Goal: Information Seeking & Learning: Learn about a topic

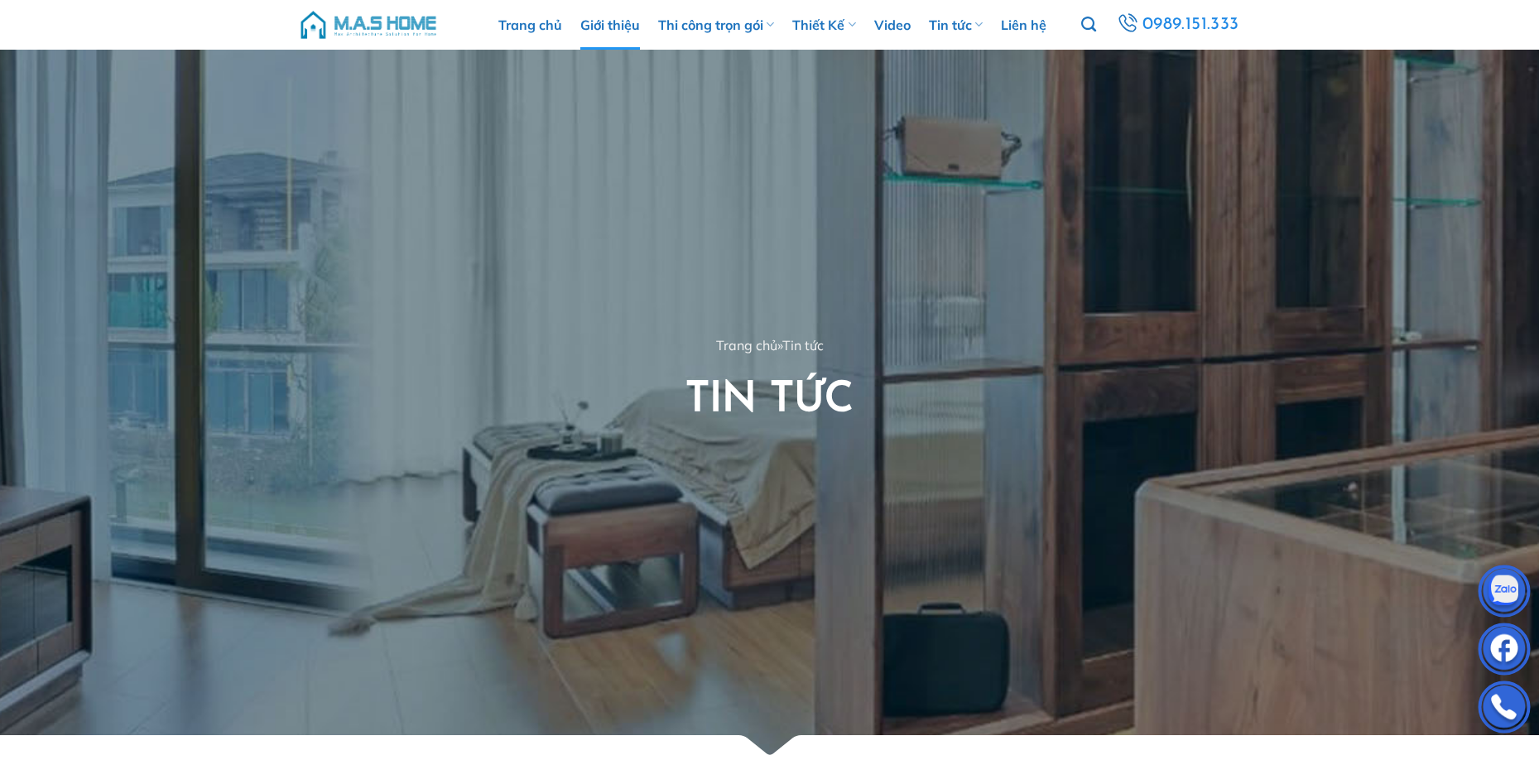
click at [618, 24] on link "Giới thiệu" at bounding box center [611, 24] width 60 height 50
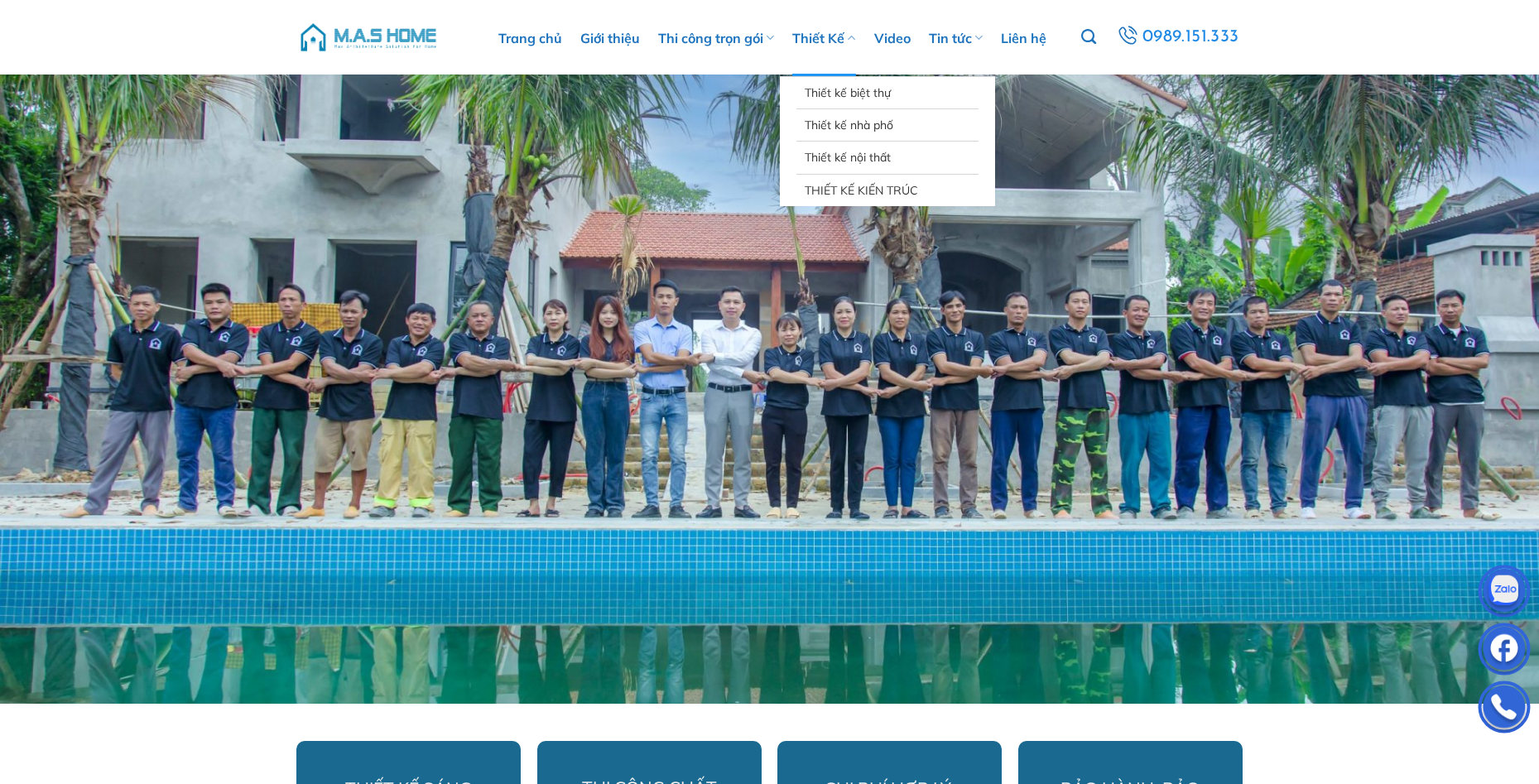
click at [813, 45] on link "Thiết Kế" at bounding box center [823, 38] width 63 height 76
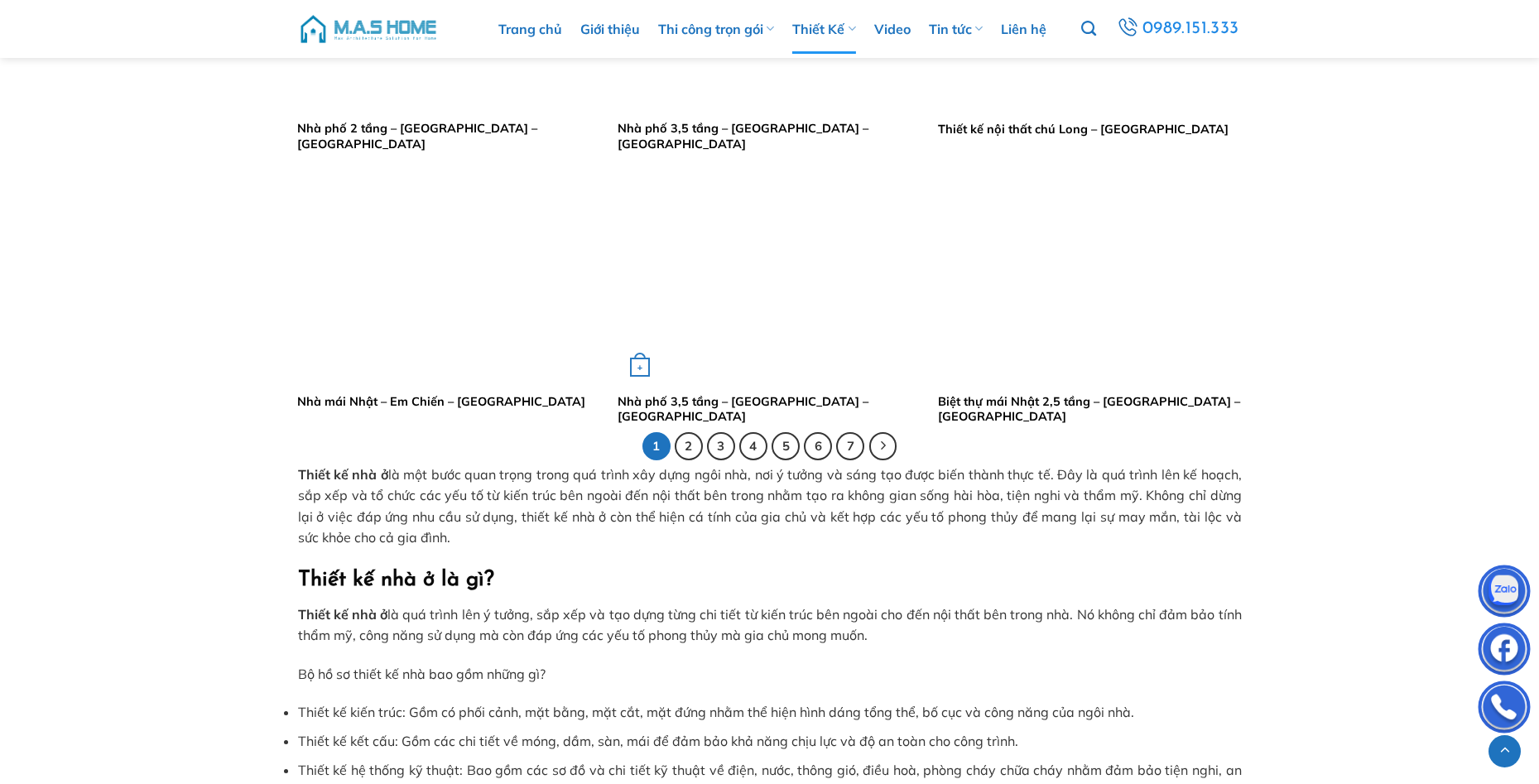
scroll to position [3310, 0]
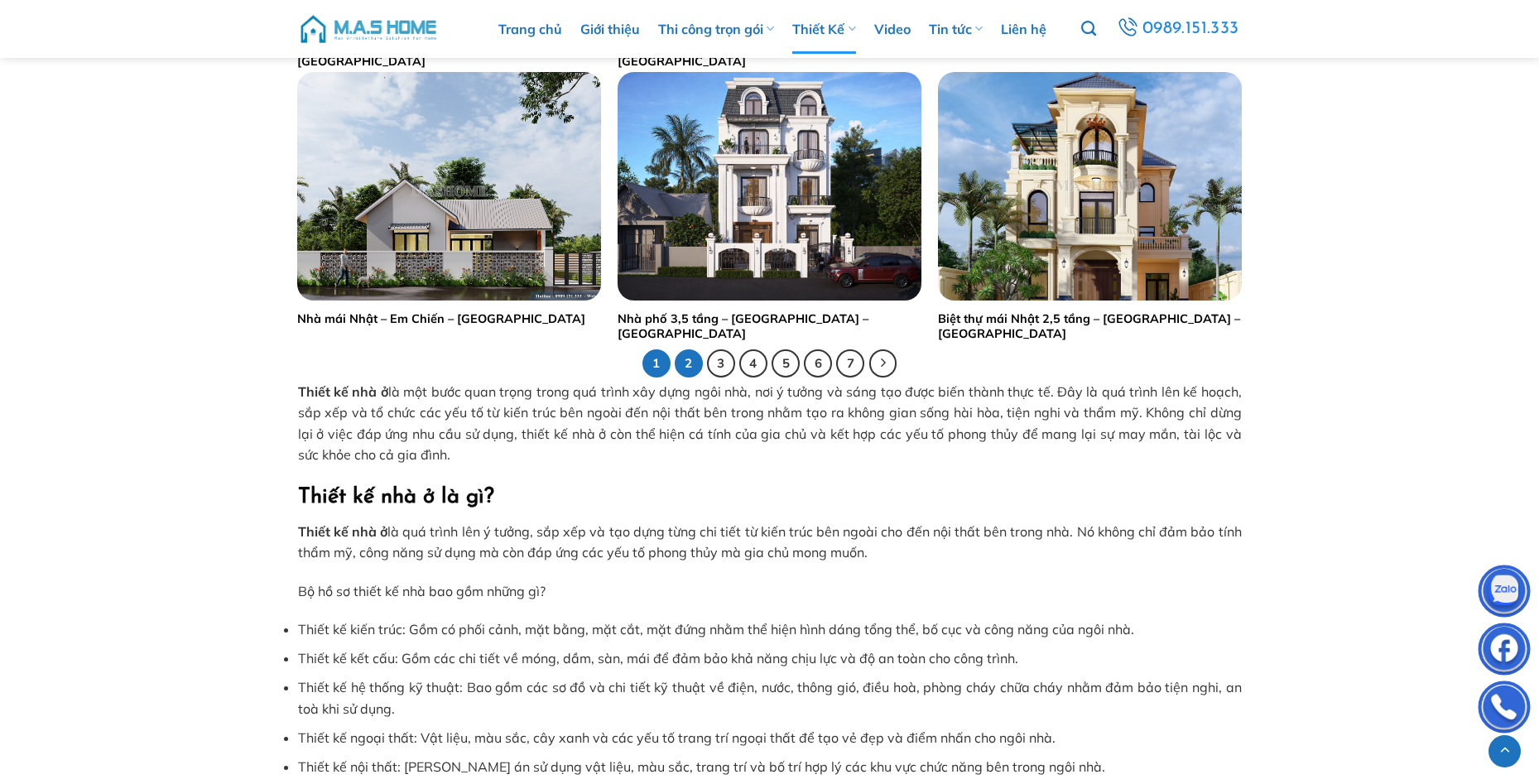
click at [695, 360] on link "2" at bounding box center [688, 363] width 28 height 28
drag, startPoint x: 131, startPoint y: 456, endPoint x: 204, endPoint y: 454, distance: 73.0
click at [691, 365] on link "2" at bounding box center [688, 363] width 28 height 28
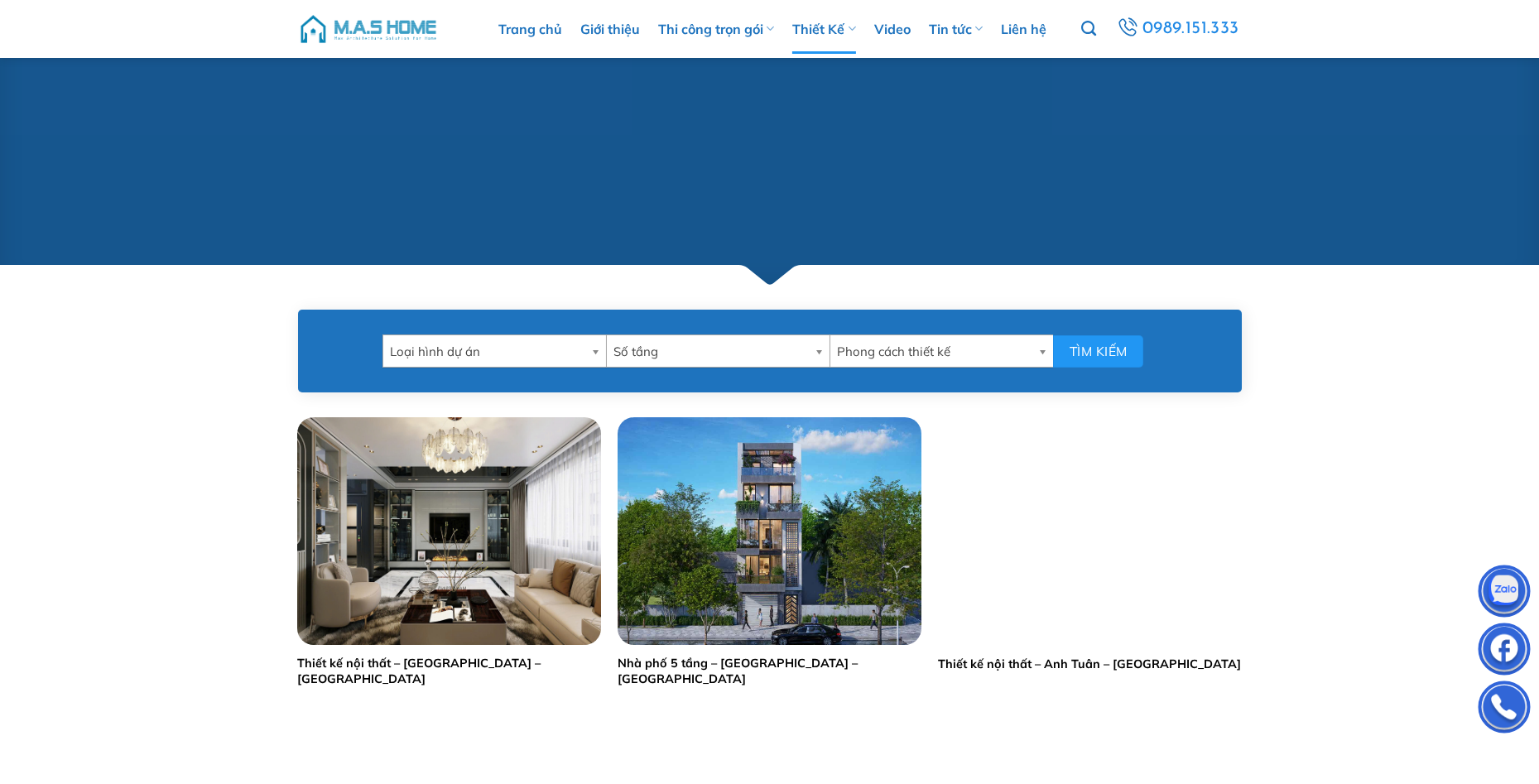
scroll to position [662, 0]
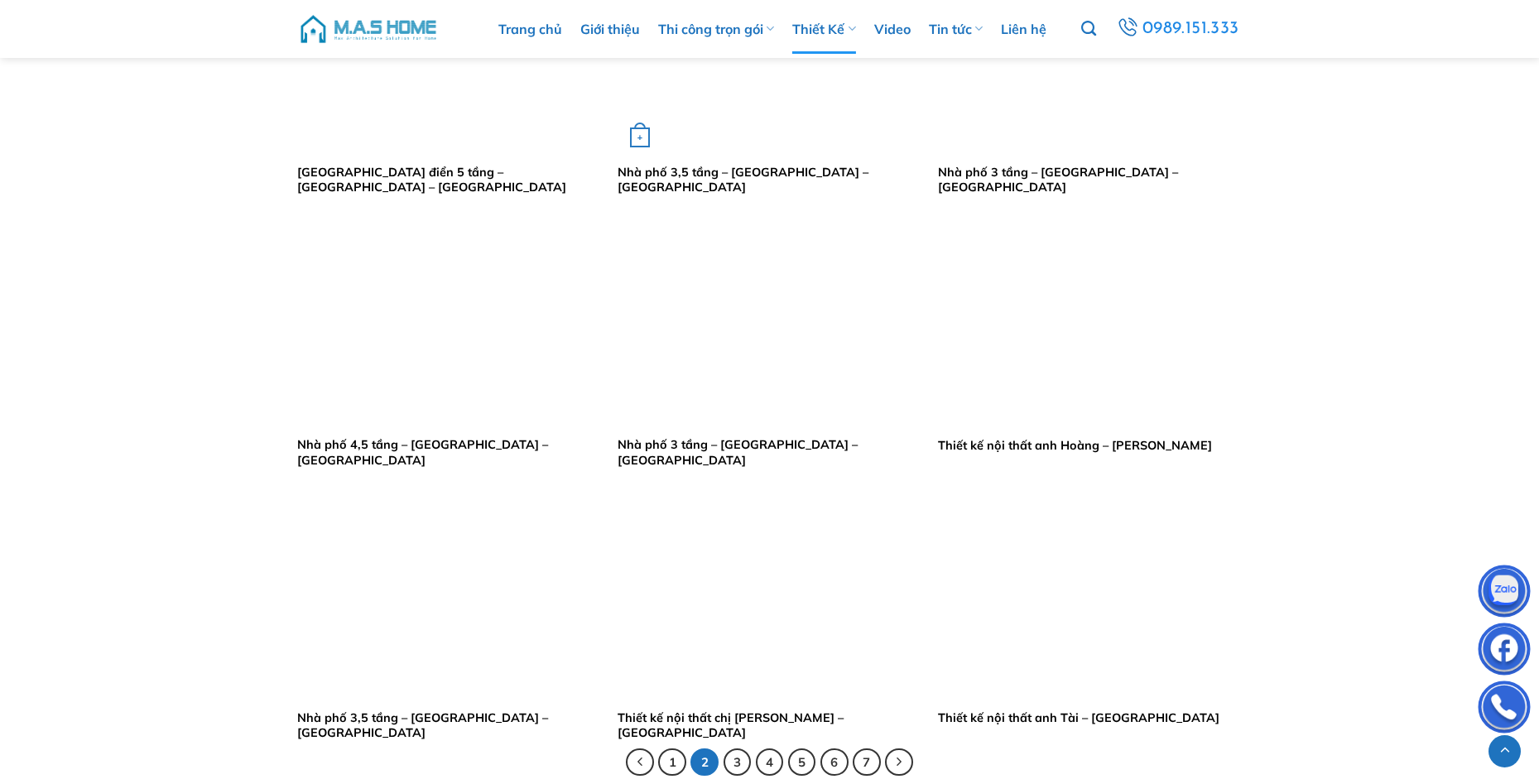
scroll to position [2979, 0]
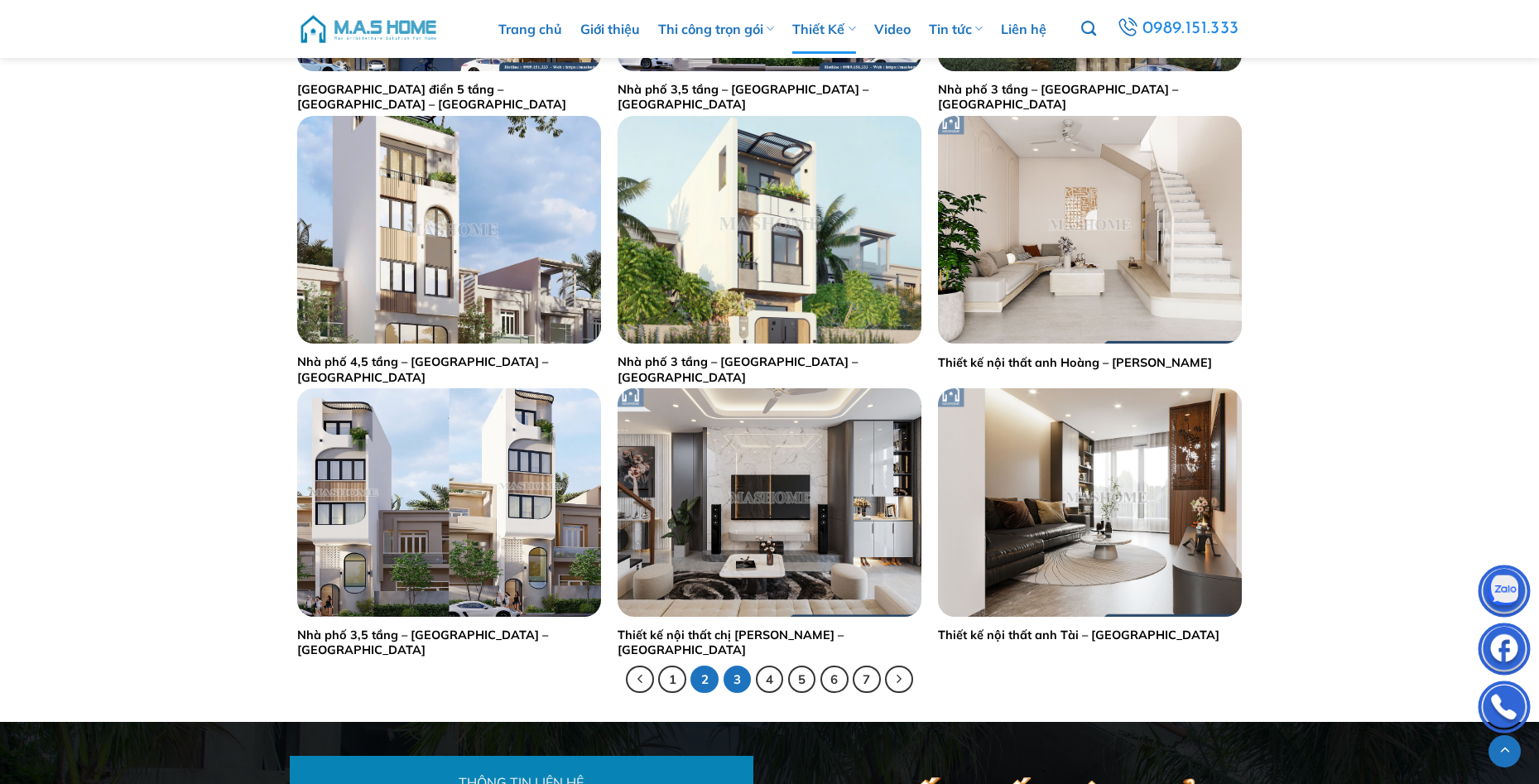
click at [742, 683] on link "3" at bounding box center [737, 680] width 28 height 28
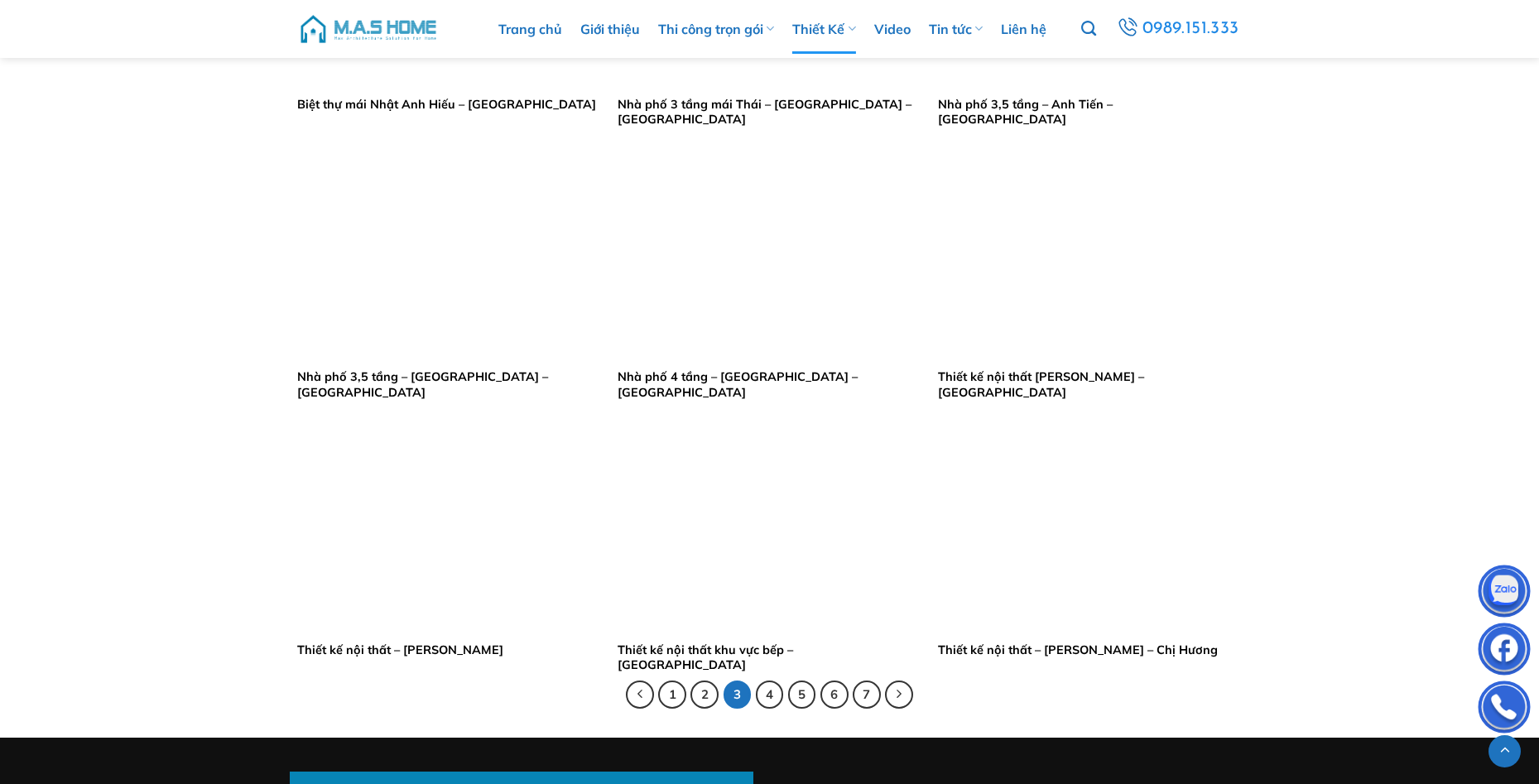
scroll to position [3062, 0]
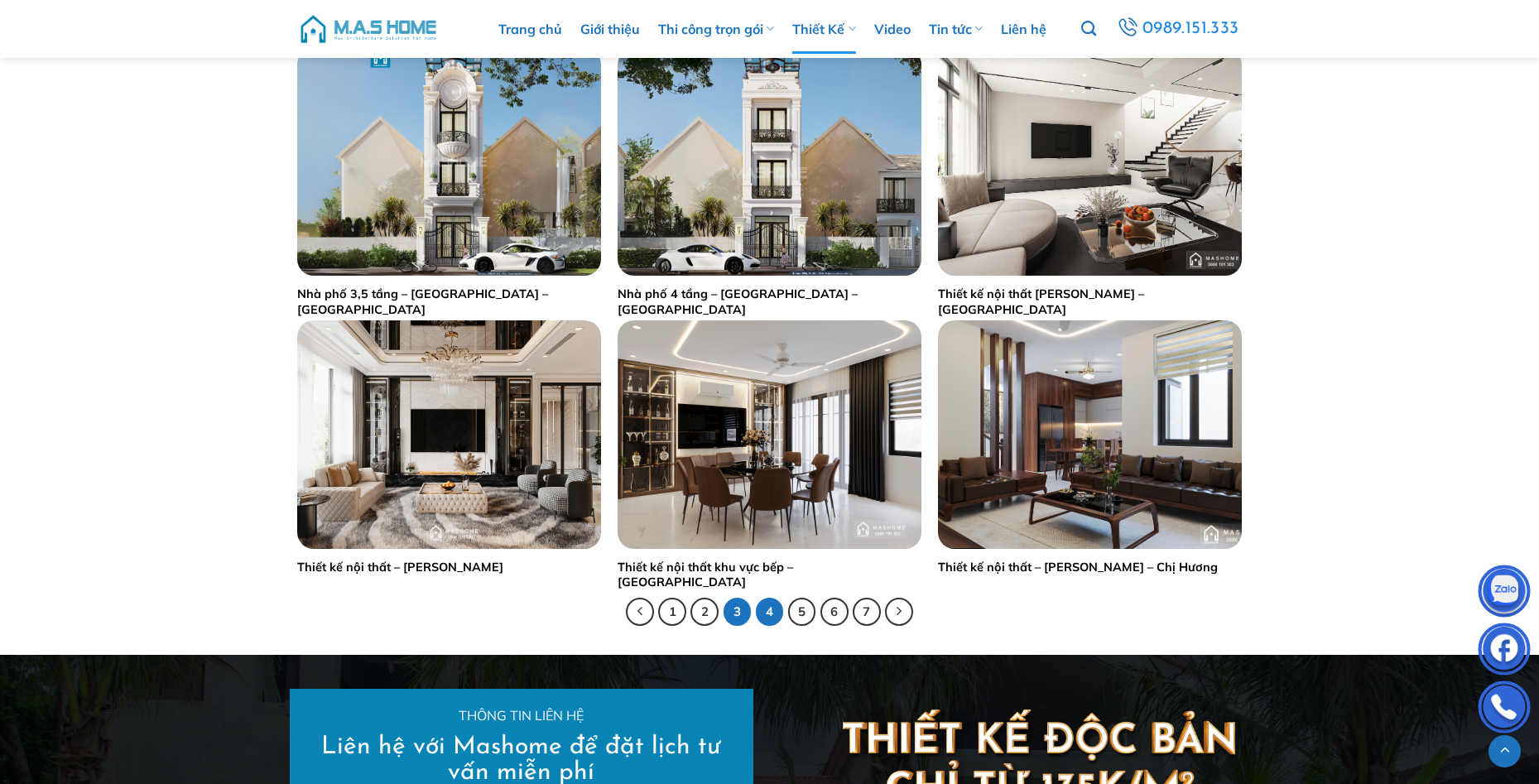
click at [775, 610] on link "4" at bounding box center [770, 611] width 28 height 28
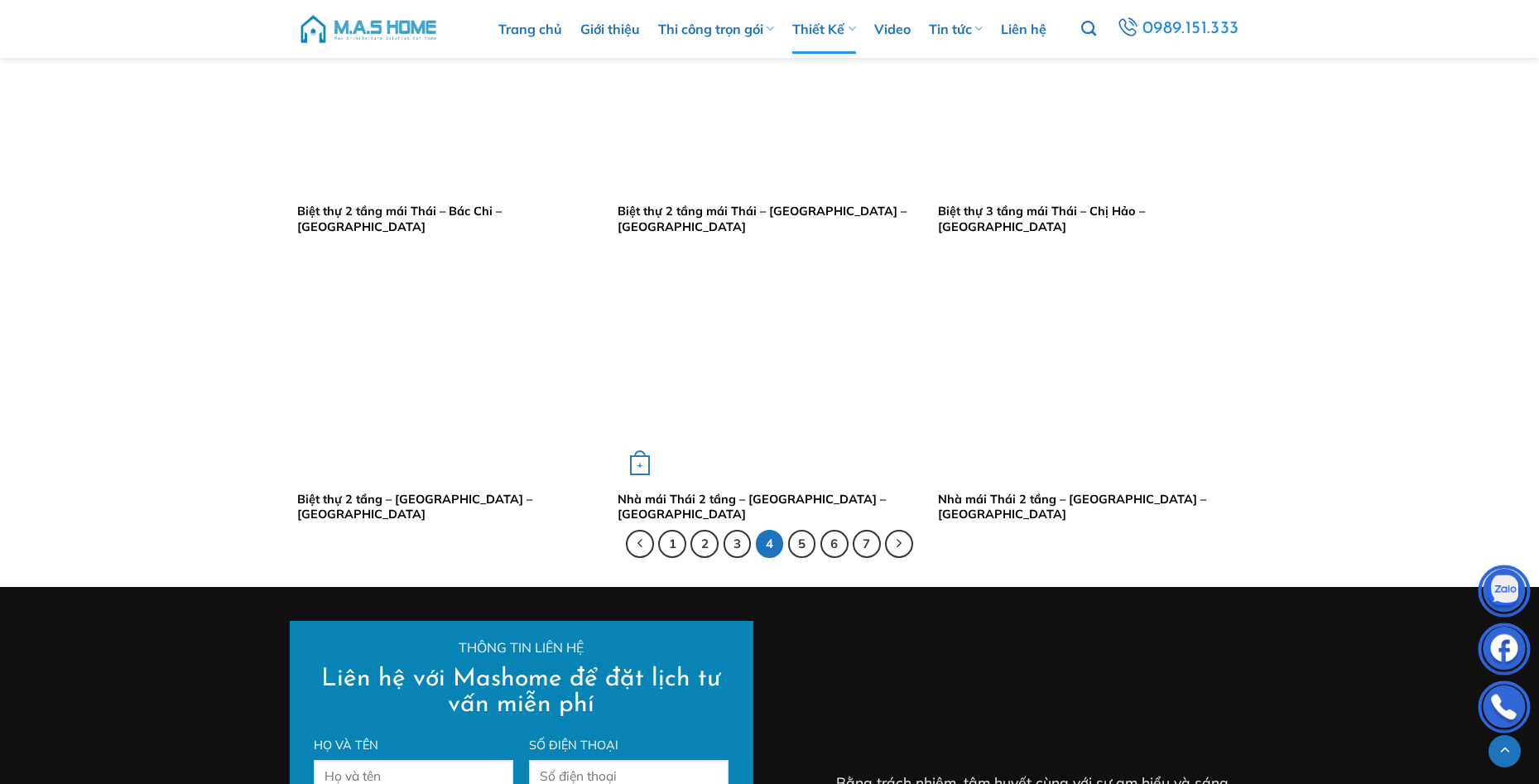
scroll to position [3228, 0]
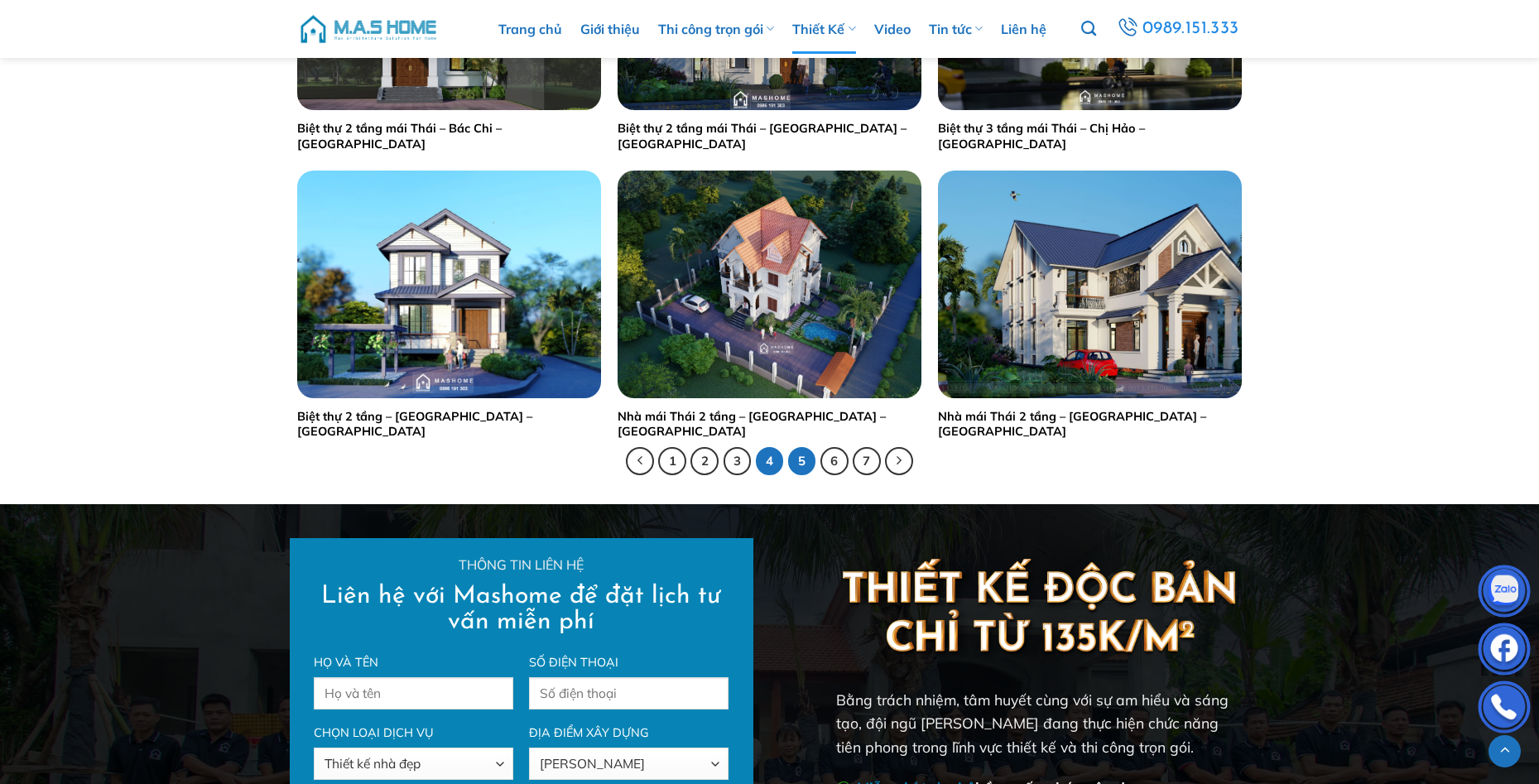
click at [791, 459] on link "5" at bounding box center [802, 461] width 28 height 28
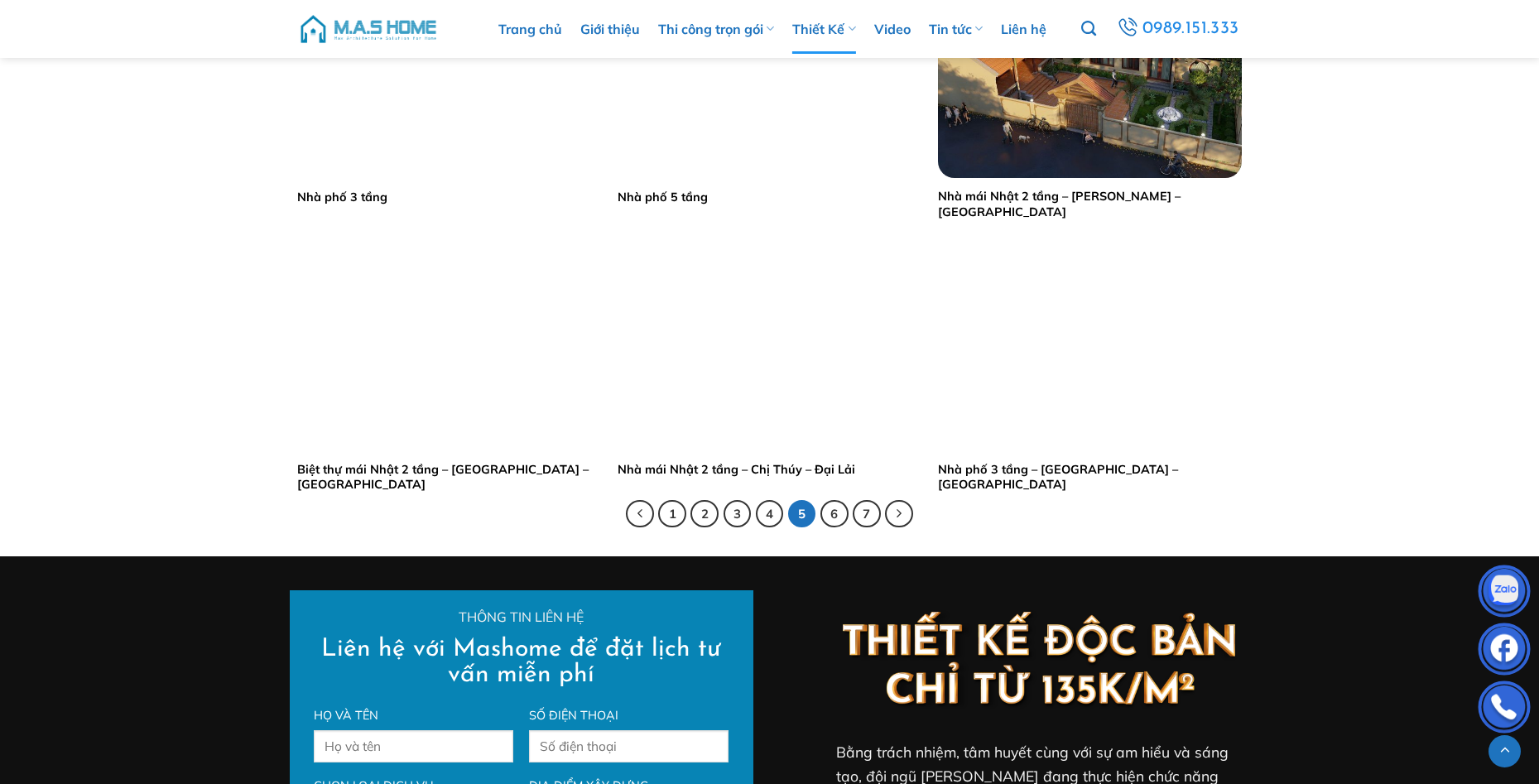
scroll to position [2648, 0]
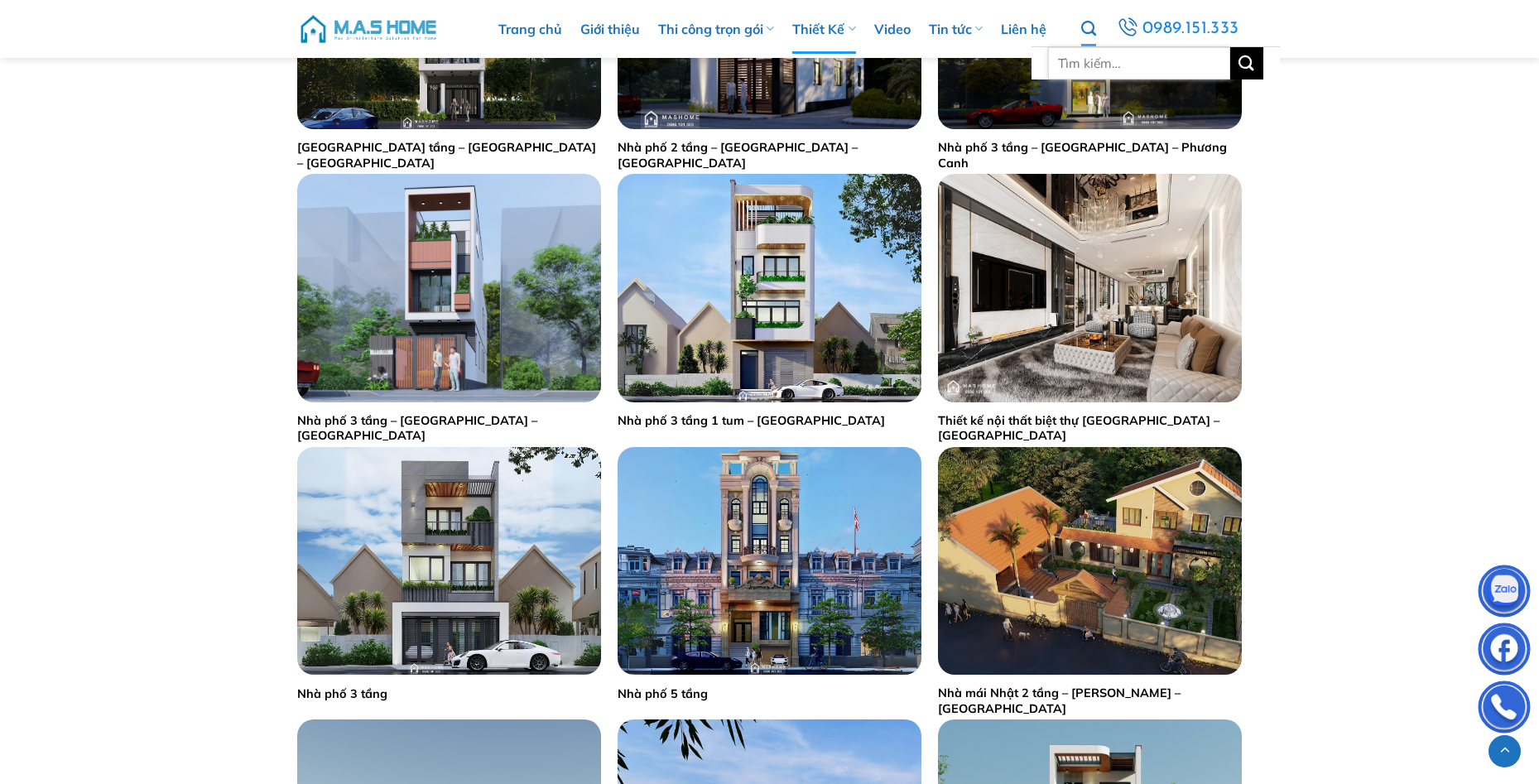
click at [1095, 65] on input "Tìm kiếm:" at bounding box center [1139, 63] width 182 height 32
type input "mái nhật"
click at [1230, 47] on button "Gửi" at bounding box center [1245, 63] width 33 height 32
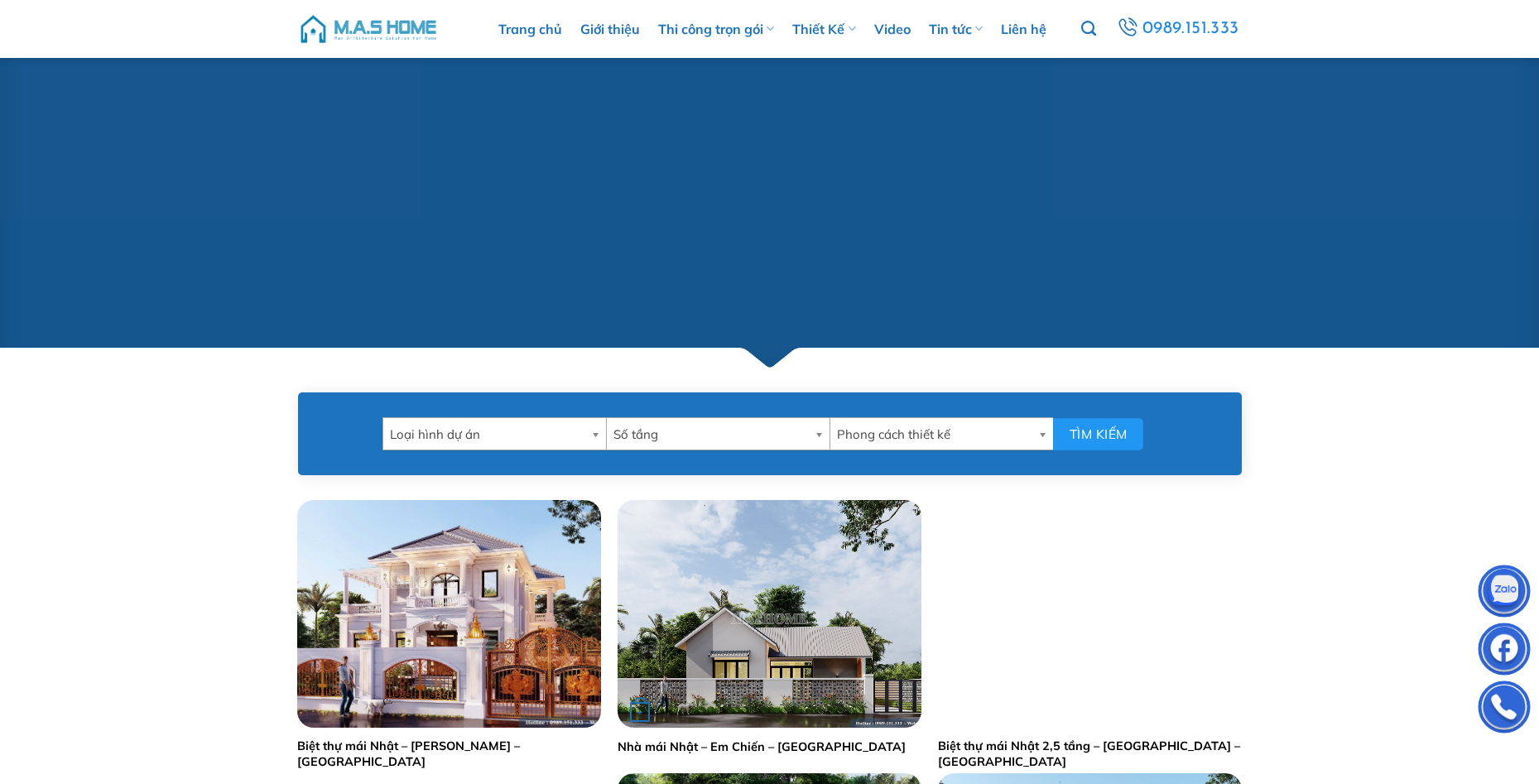
scroll to position [745, 0]
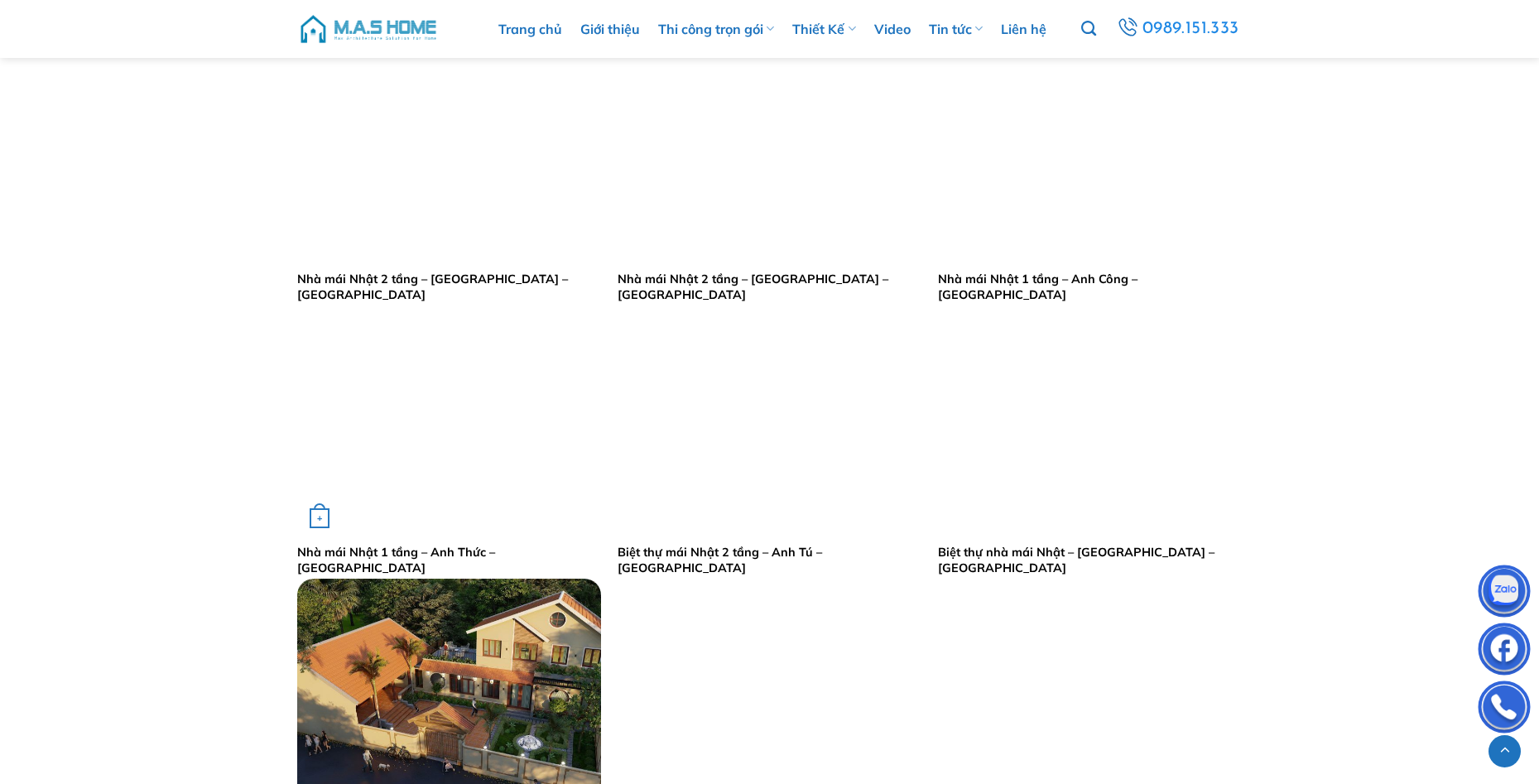
scroll to position [2069, 0]
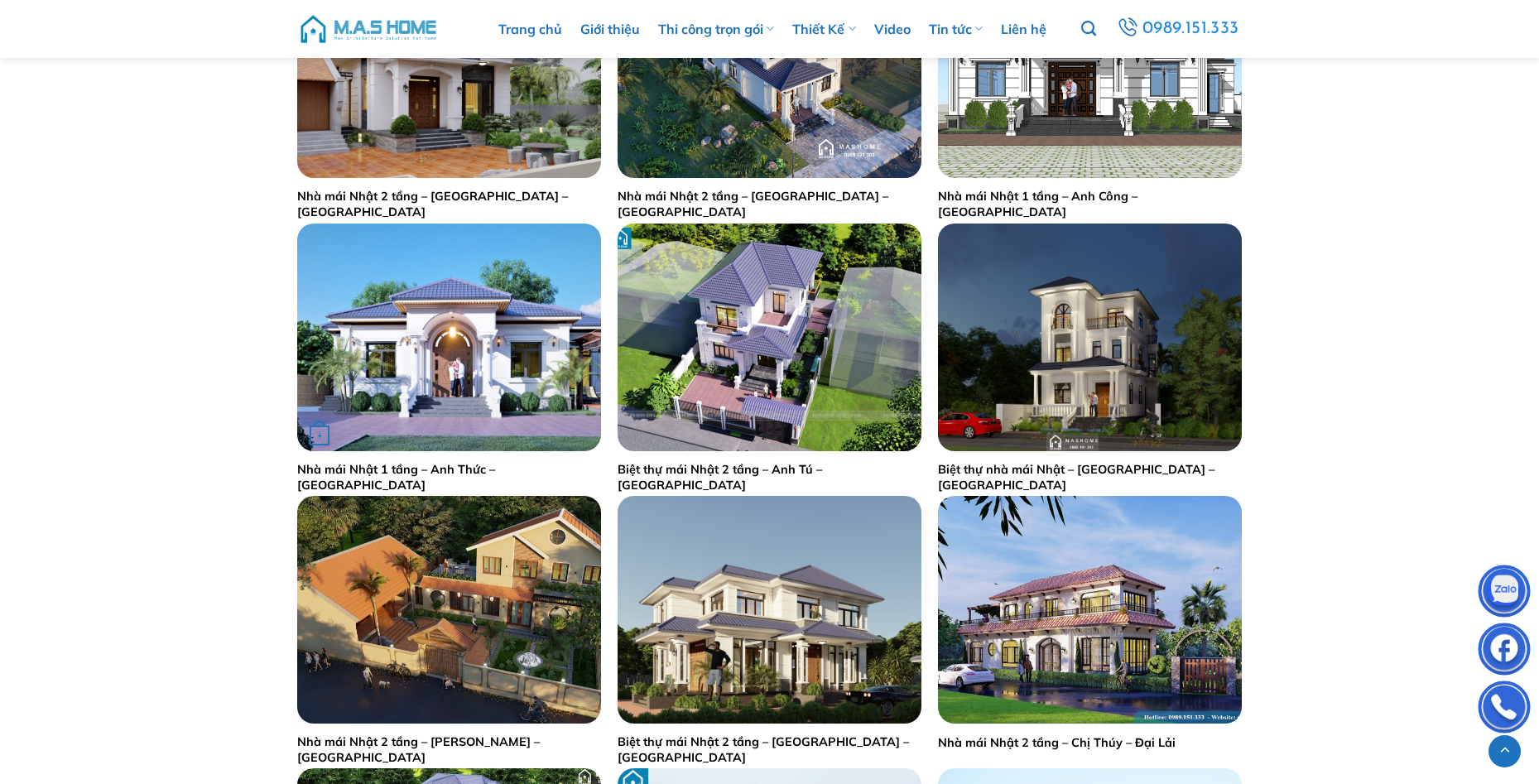
click at [506, 387] on img "Nhà mái Nhật 1 tầng - Anh Thức - Bắc Giang" at bounding box center [449, 337] width 304 height 228
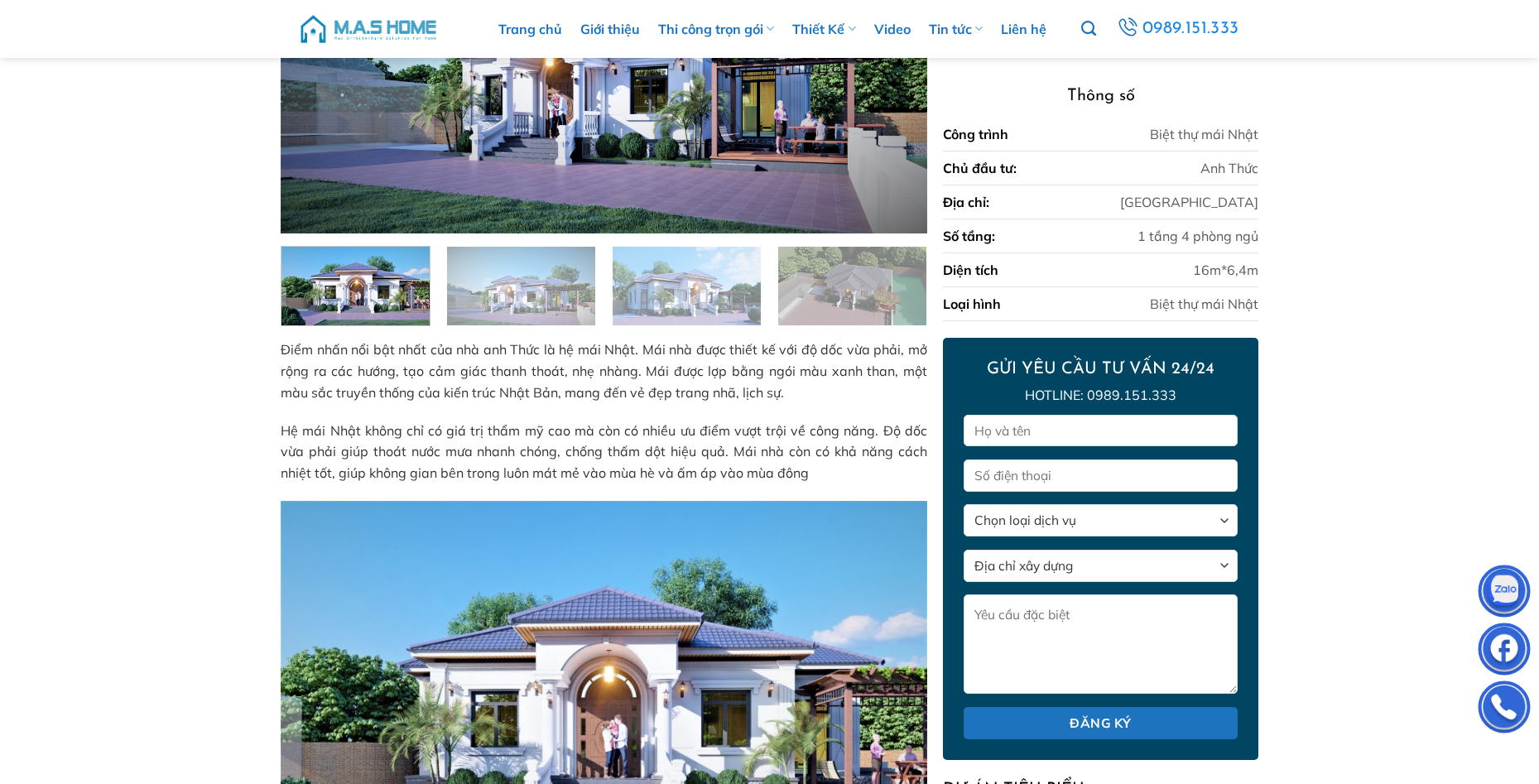
scroll to position [69, 0]
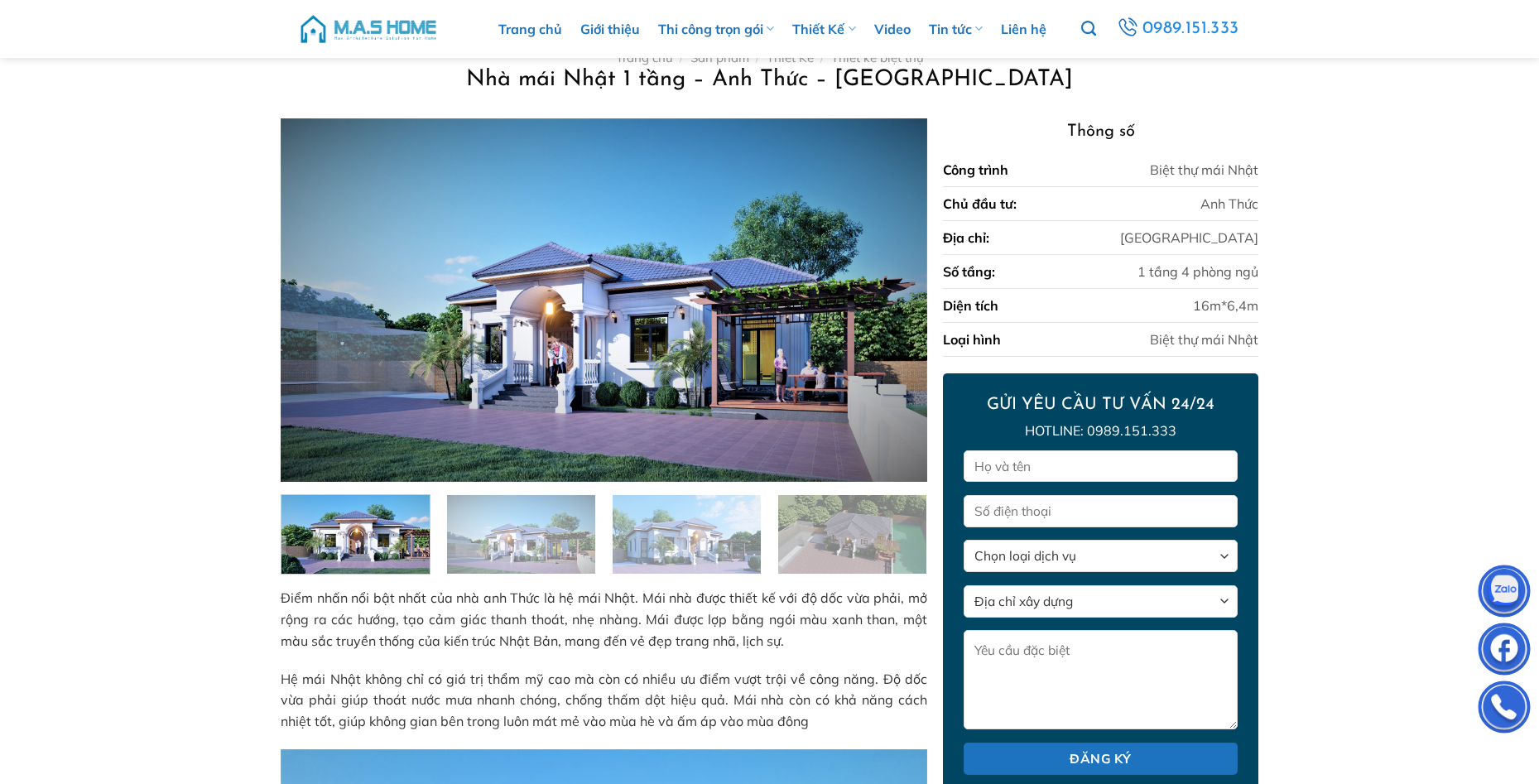
click at [542, 526] on img at bounding box center [521, 532] width 148 height 83
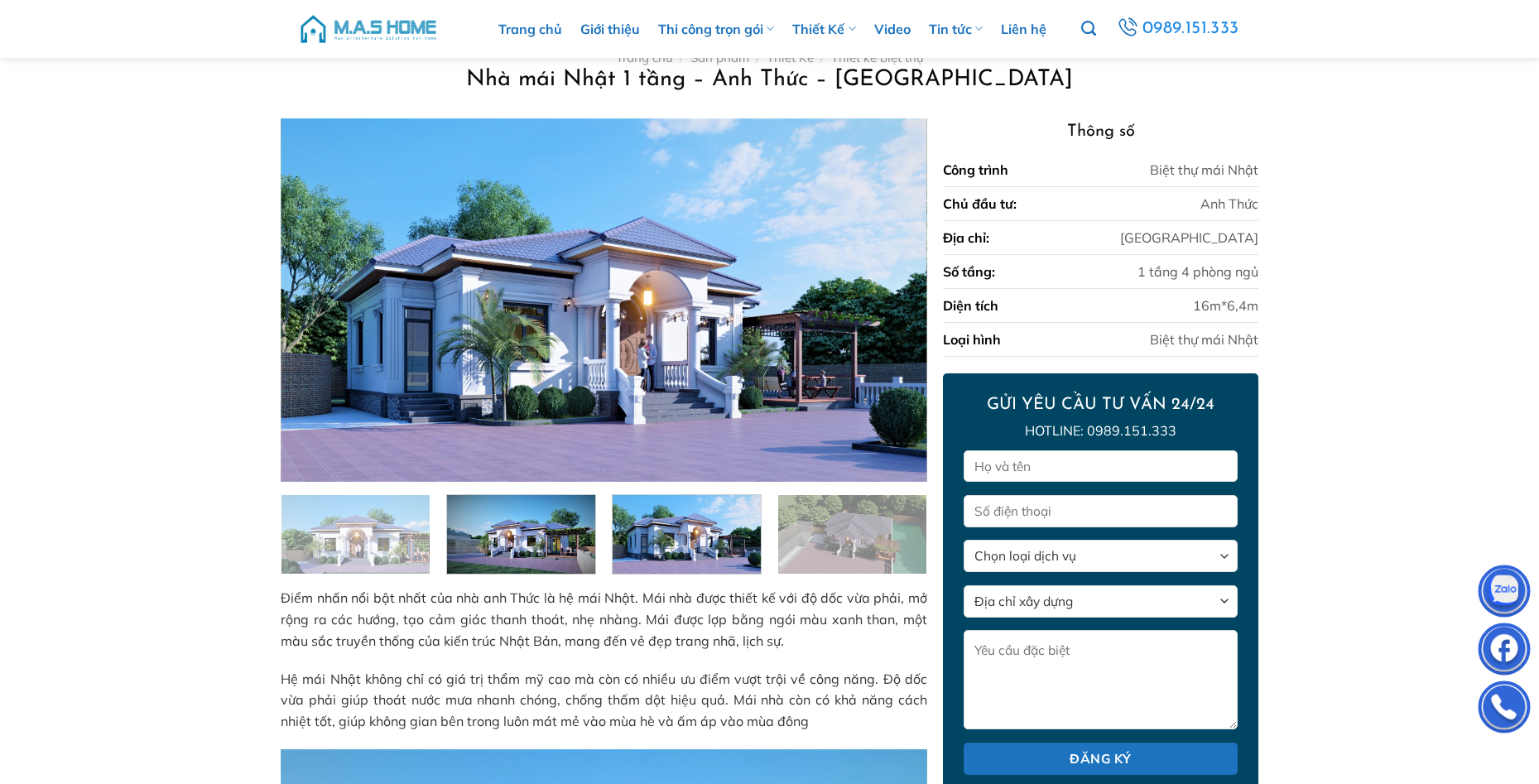
click at [700, 563] on img at bounding box center [687, 532] width 148 height 83
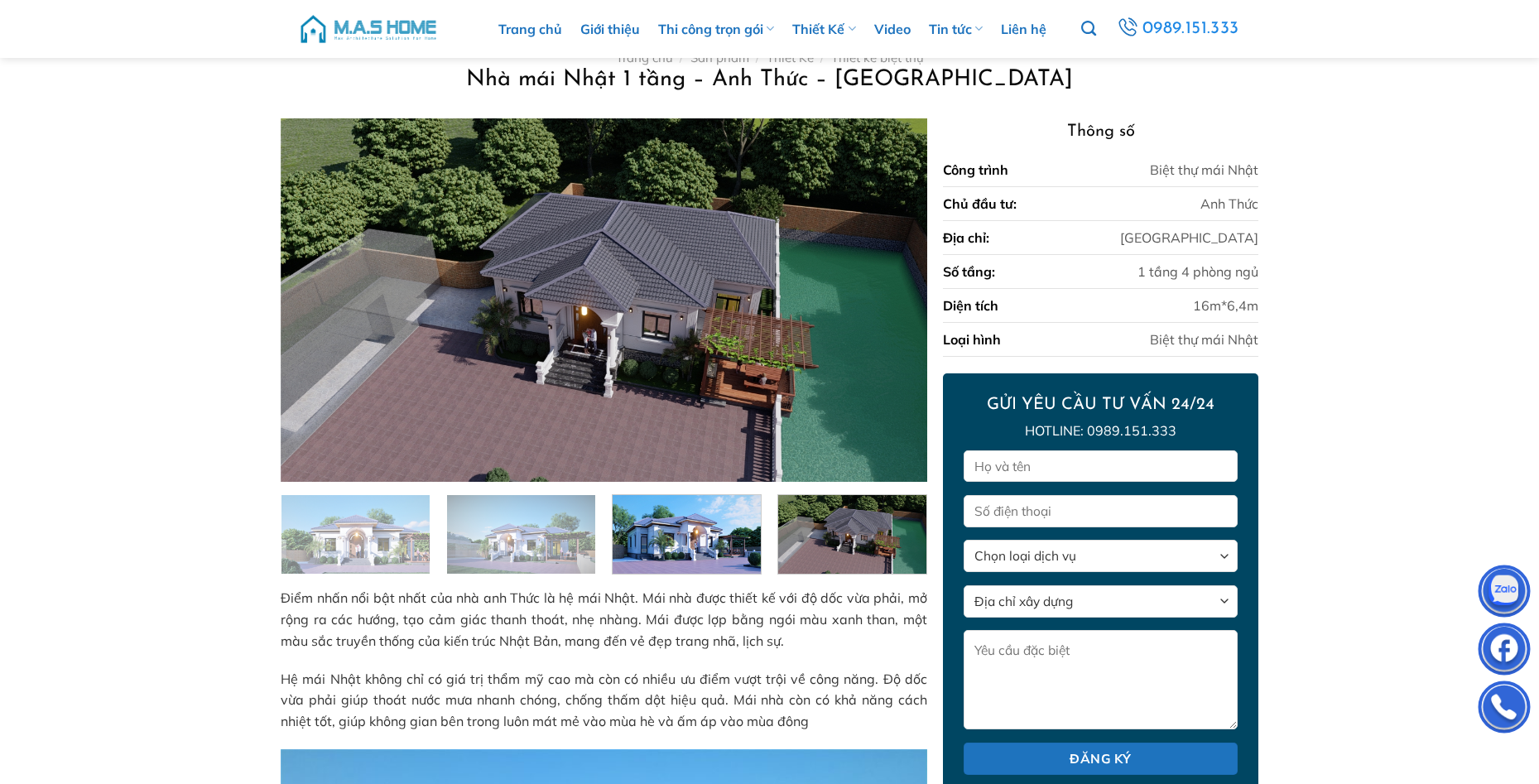
click at [805, 559] on img at bounding box center [852, 532] width 148 height 83
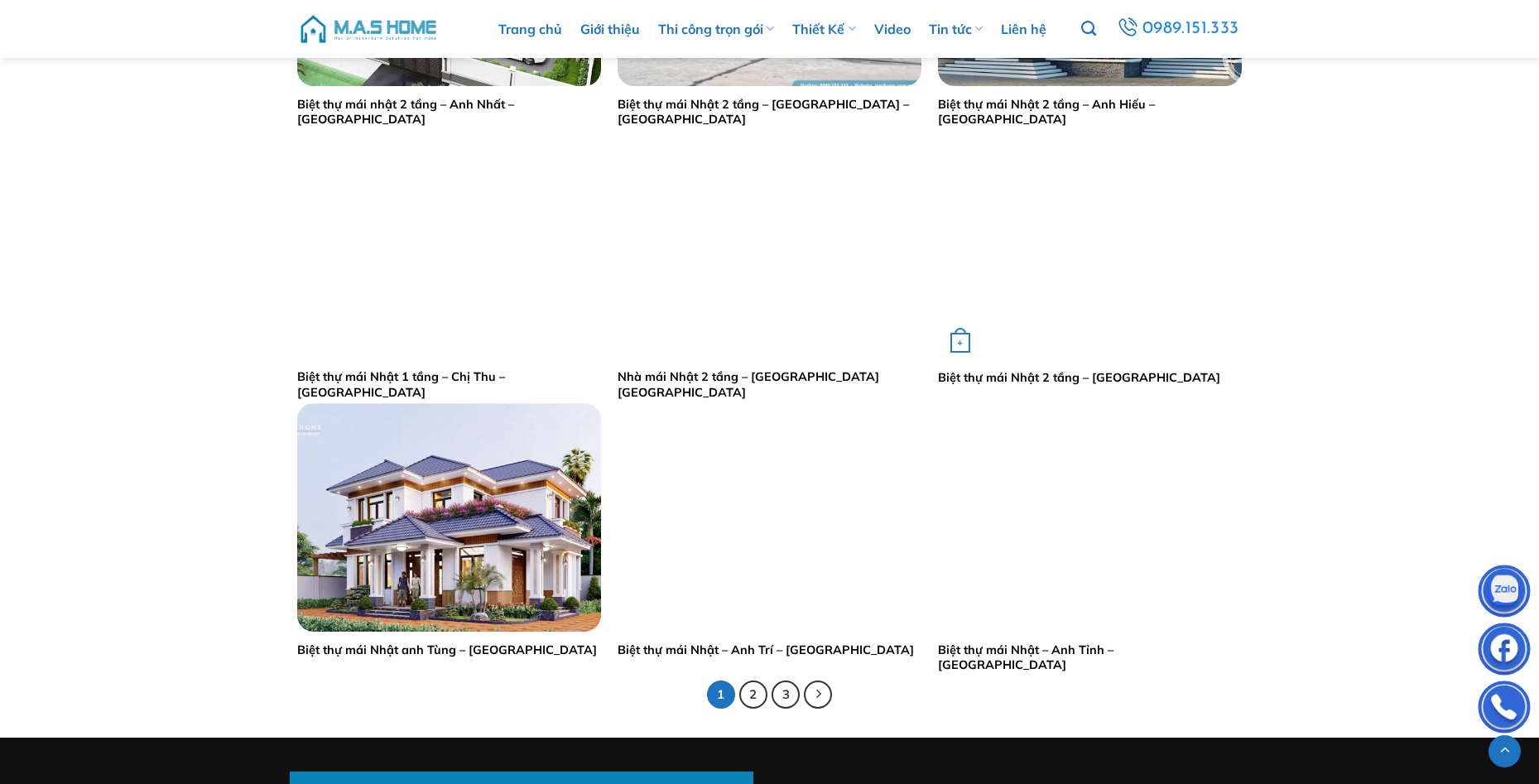
scroll to position [3062, 0]
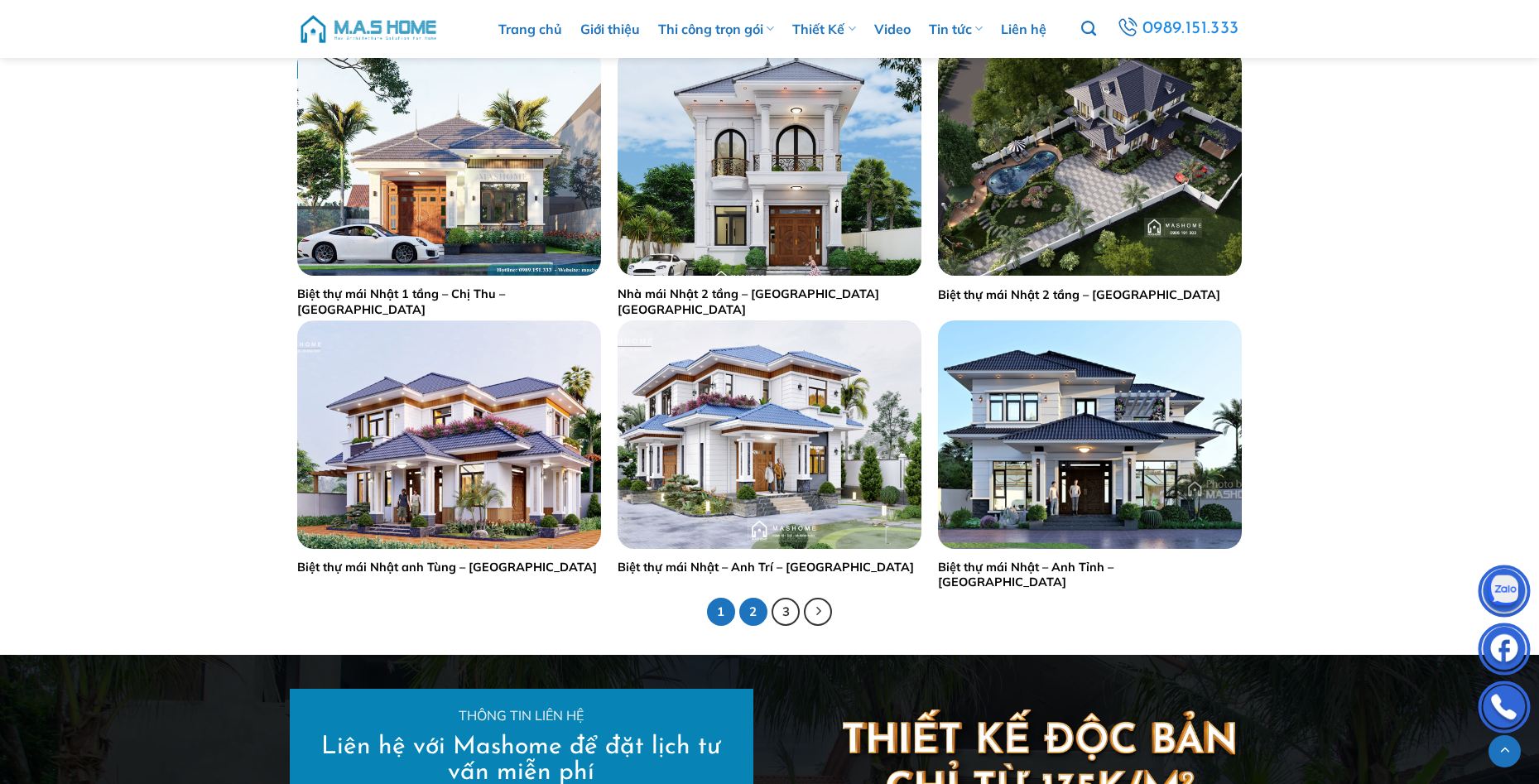
click at [753, 605] on link "2" at bounding box center [753, 611] width 28 height 28
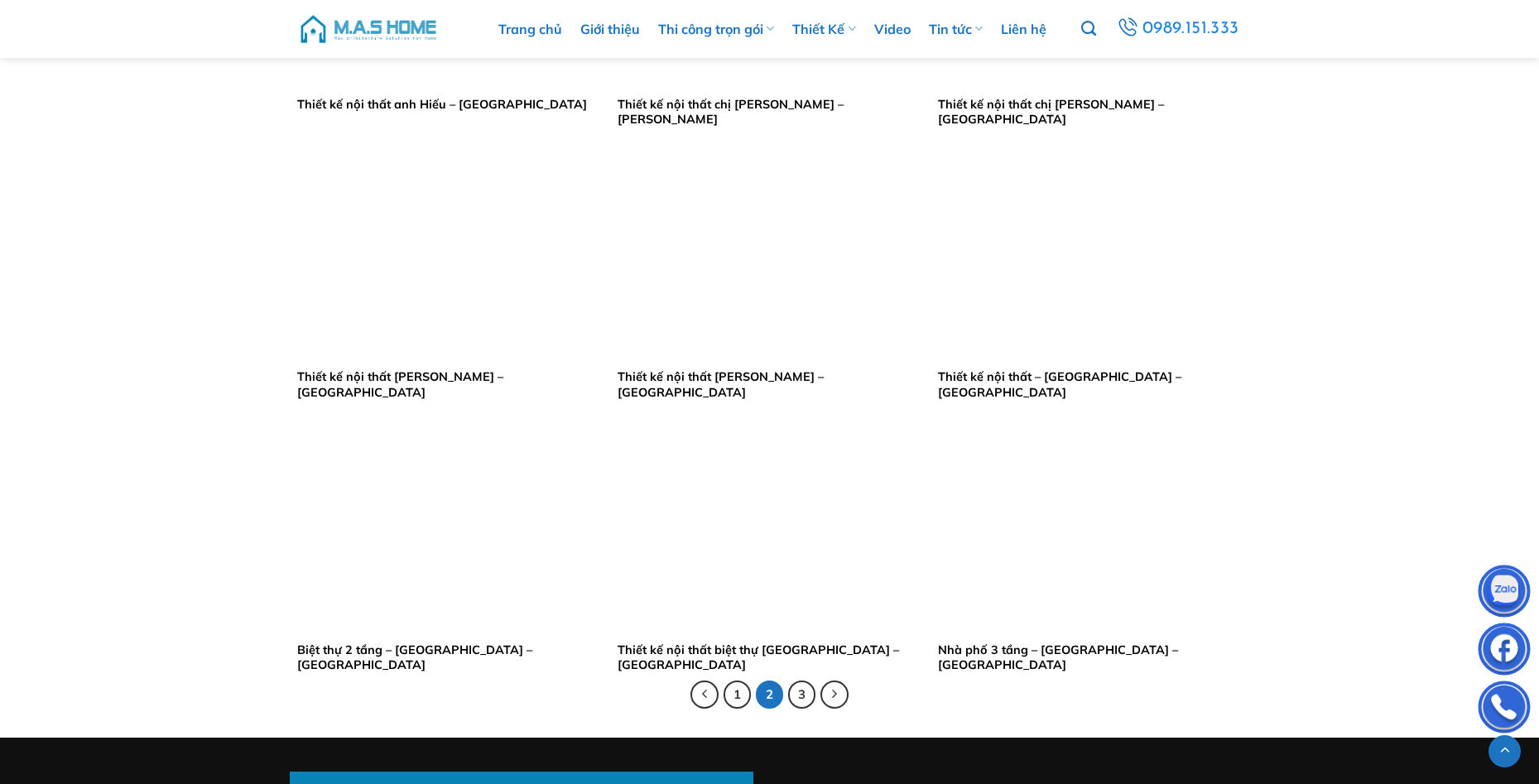
scroll to position [3062, 0]
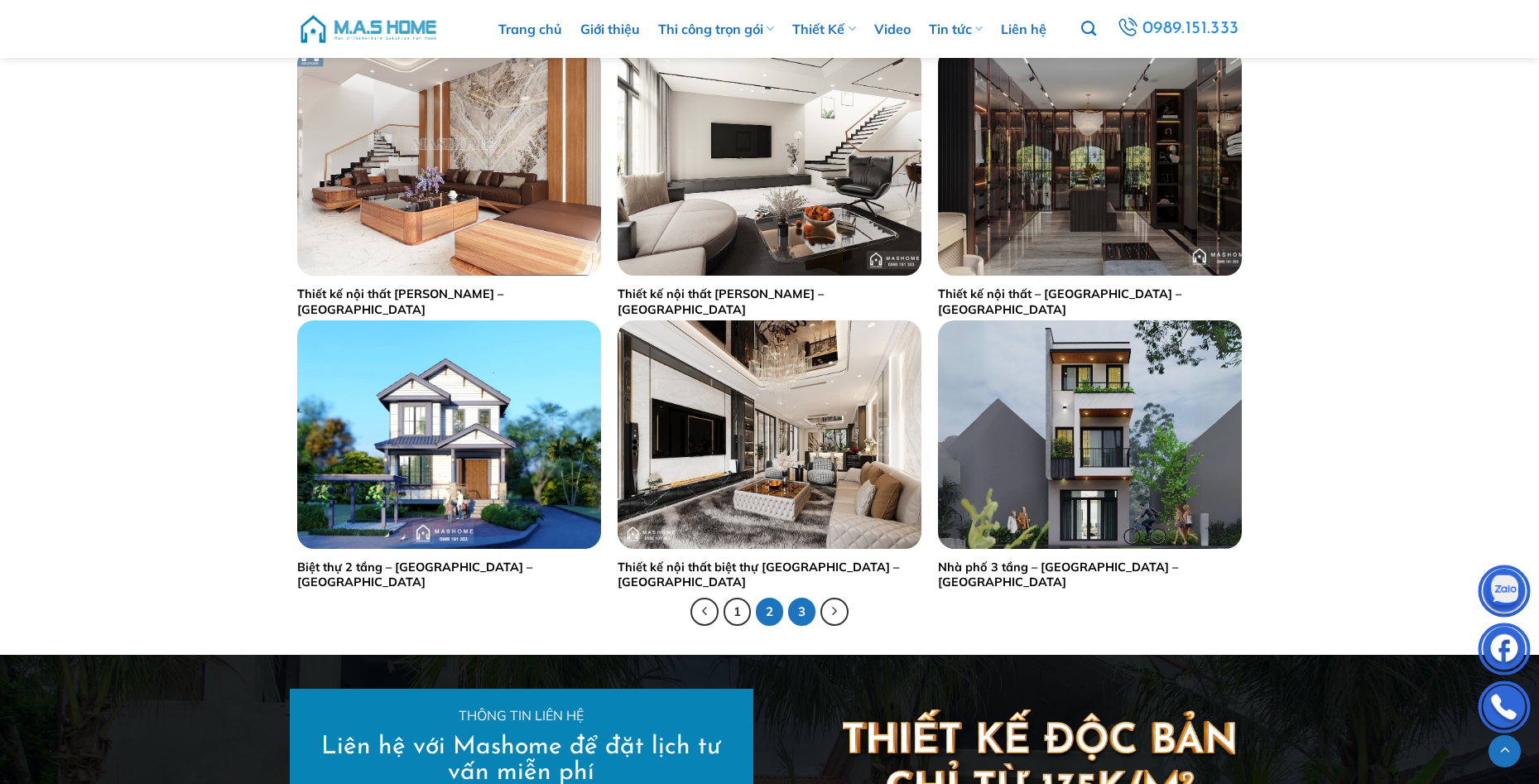
click at [799, 608] on link "3" at bounding box center [802, 611] width 28 height 28
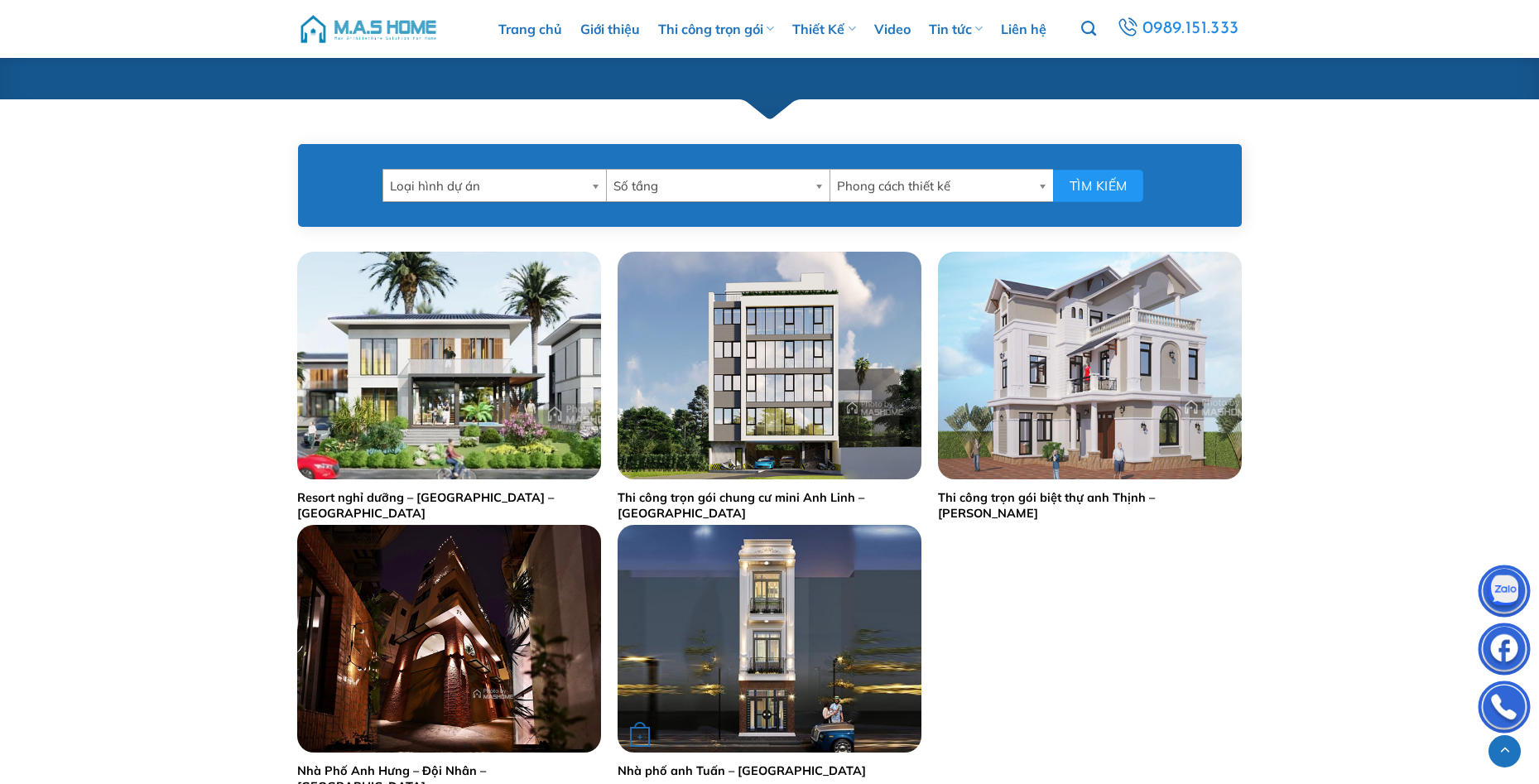
scroll to position [911, 0]
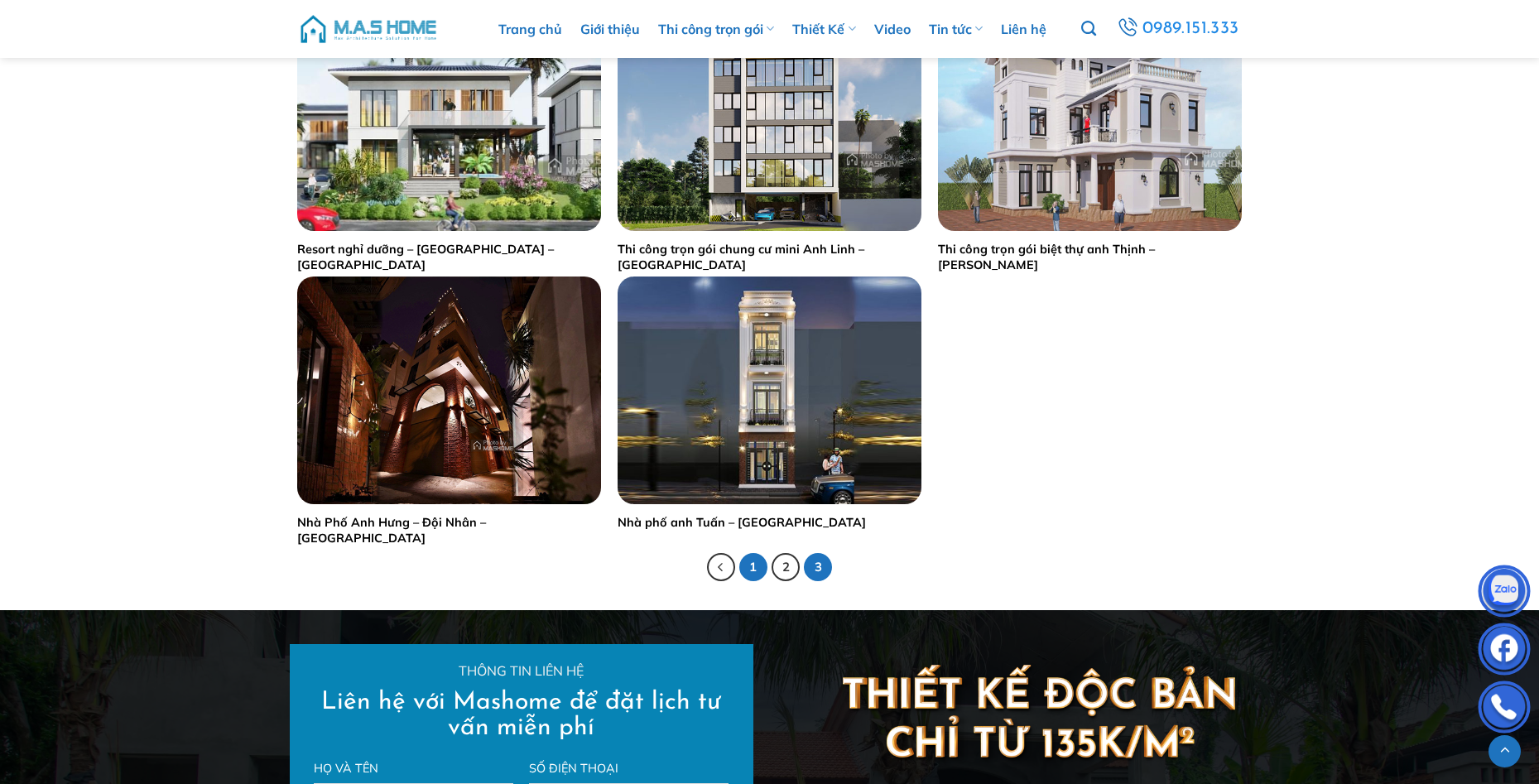
click at [749, 568] on link "1" at bounding box center [753, 567] width 28 height 28
